Goal: Task Accomplishment & Management: Manage account settings

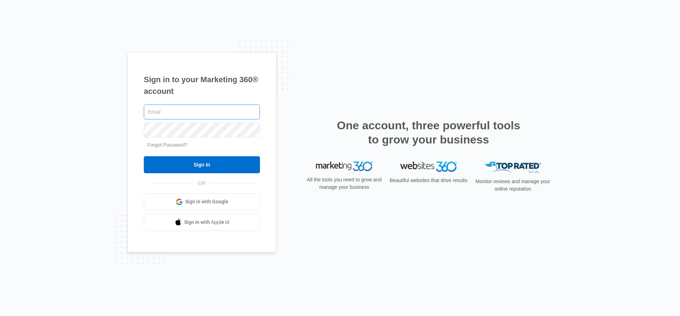
click at [177, 112] on input "text" at bounding box center [202, 111] width 116 height 15
type input "[EMAIL_ADDRESS][DOMAIN_NAME]"
click at [202, 164] on input "Sign In" at bounding box center [202, 164] width 116 height 17
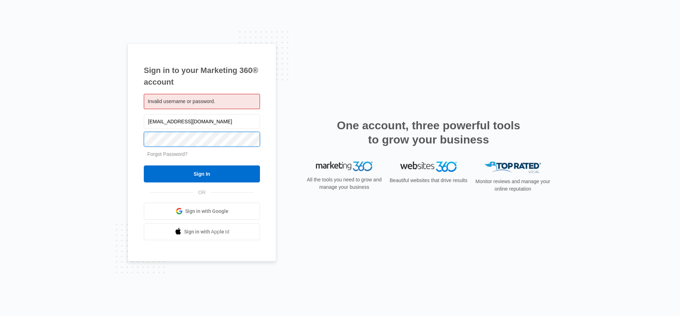
click at [202, 174] on input "Sign In" at bounding box center [202, 173] width 116 height 17
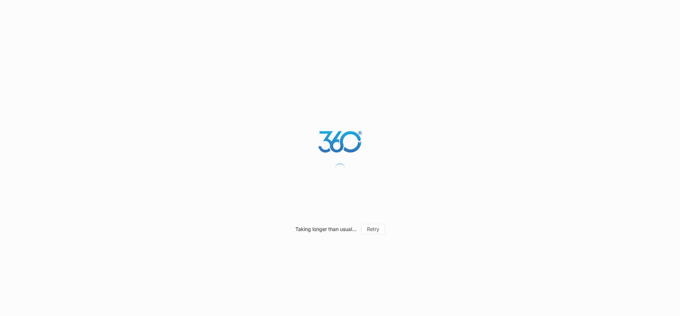
click at [410, 44] on div "Taking longer than usual... Retry" at bounding box center [340, 158] width 680 height 316
drag, startPoint x: 291, startPoint y: 130, endPoint x: 302, endPoint y: 135, distance: 12.4
click at [291, 130] on div "Taking longer than usual... Retry" at bounding box center [340, 158] width 680 height 316
click at [359, 150] on icon at bounding box center [340, 143] width 124 height 24
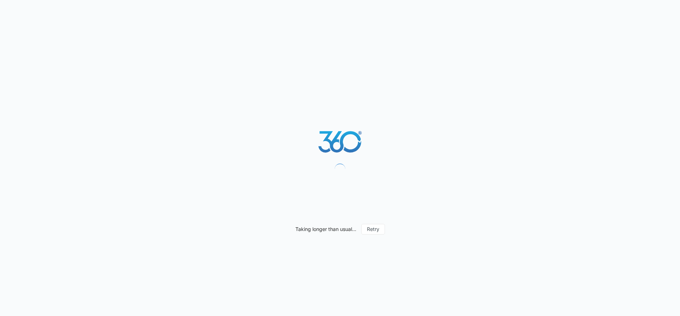
drag, startPoint x: 359, startPoint y: 150, endPoint x: 346, endPoint y: 114, distance: 38.1
click at [359, 150] on icon at bounding box center [340, 143] width 124 height 24
click at [339, 132] on icon at bounding box center [339, 141] width 41 height 21
click at [338, 131] on icon at bounding box center [340, 143] width 124 height 24
drag, startPoint x: 338, startPoint y: 130, endPoint x: 244, endPoint y: 80, distance: 106.4
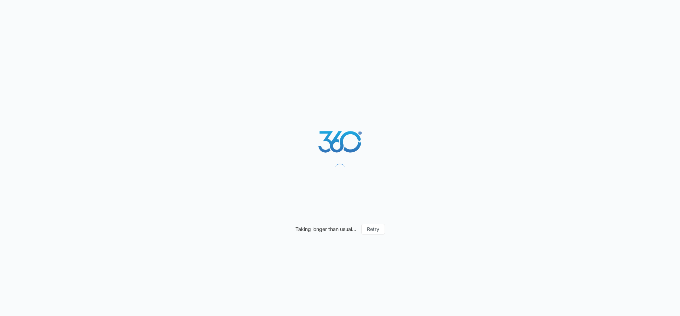
click at [338, 131] on icon at bounding box center [340, 143] width 124 height 24
click at [338, 131] on icon at bounding box center [339, 141] width 41 height 21
click at [347, 132] on icon at bounding box center [339, 141] width 41 height 21
click at [346, 132] on icon at bounding box center [339, 141] width 41 height 21
click at [447, 107] on div "Taking longer than usual... Retry" at bounding box center [340, 158] width 680 height 316
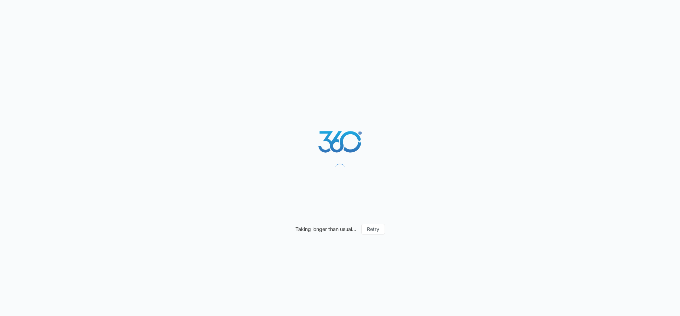
click at [353, 131] on icon at bounding box center [340, 143] width 124 height 24
drag, startPoint x: 357, startPoint y: 172, endPoint x: 353, endPoint y: 193, distance: 21.0
click at [357, 178] on div "Taking longer than usual... Retry" at bounding box center [340, 158] width 680 height 316
